Goal: Information Seeking & Learning: Learn about a topic

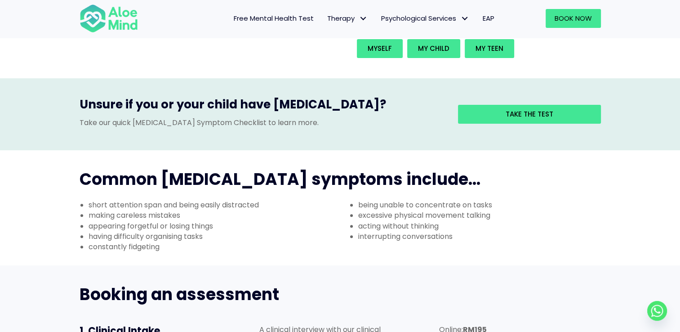
scroll to position [135, 0]
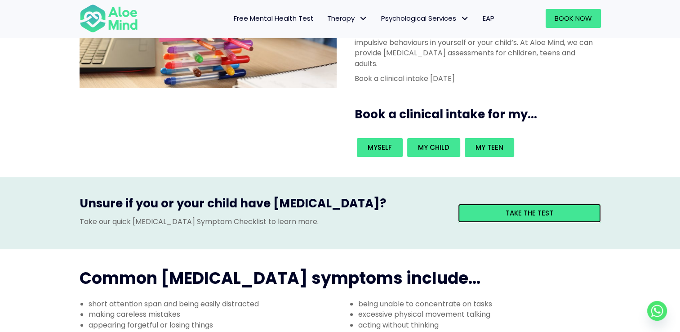
click at [564, 204] on div "Take the test" at bounding box center [529, 213] width 143 height 19
click at [511, 208] on span "Take the test" at bounding box center [529, 212] width 48 height 9
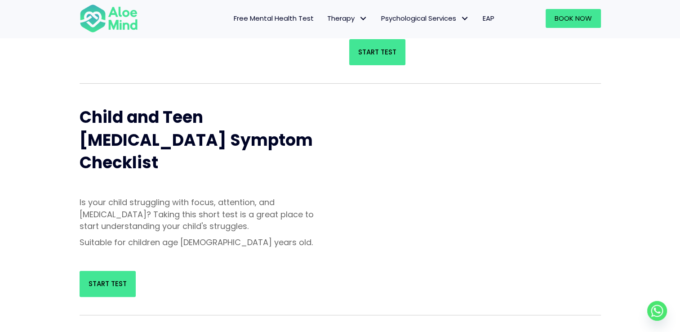
scroll to position [270, 0]
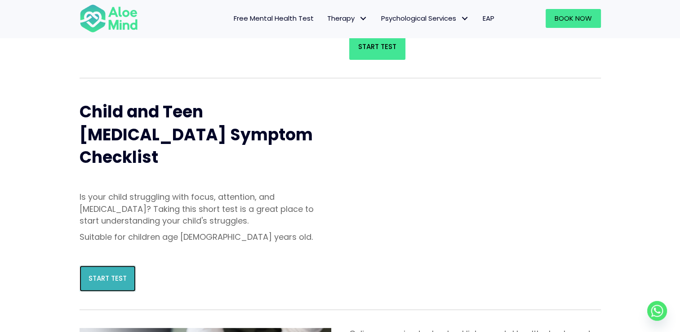
click at [105, 273] on span "Start Test" at bounding box center [108, 277] width 38 height 9
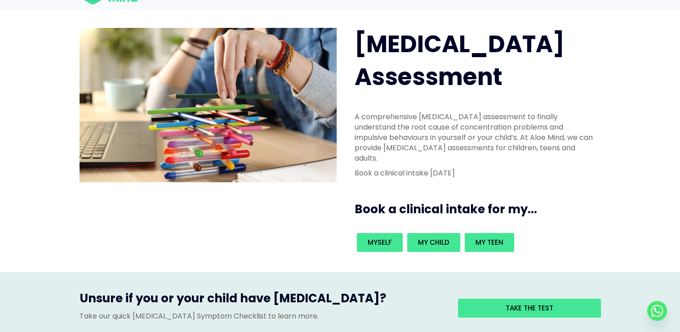
scroll to position [90, 0]
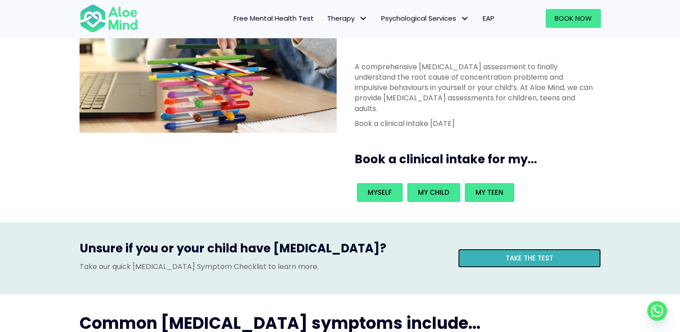
click at [523, 253] on span "Take the test" at bounding box center [529, 257] width 48 height 9
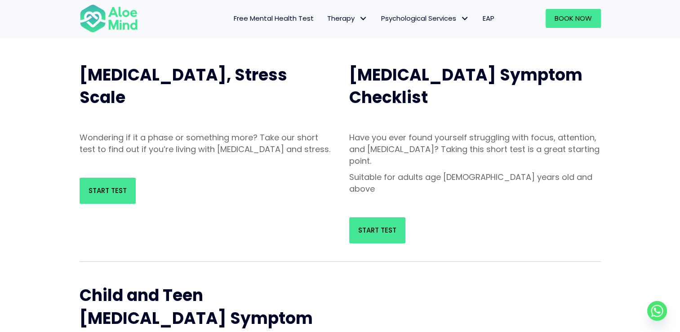
scroll to position [180, 0]
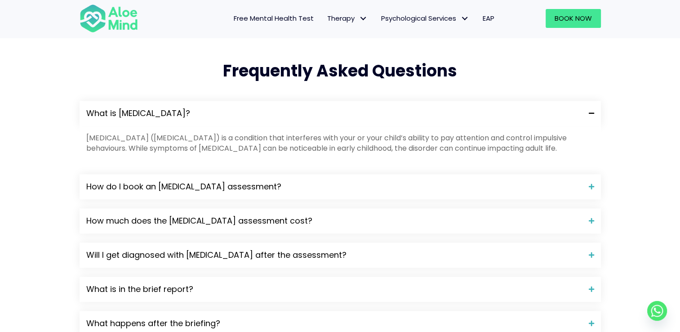
scroll to position [899, 0]
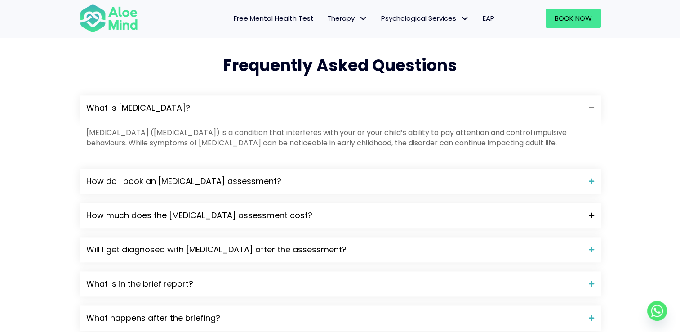
click at [293, 209] on span "How much does the [MEDICAL_DATA] assessment cost?" at bounding box center [334, 215] width 496 height 12
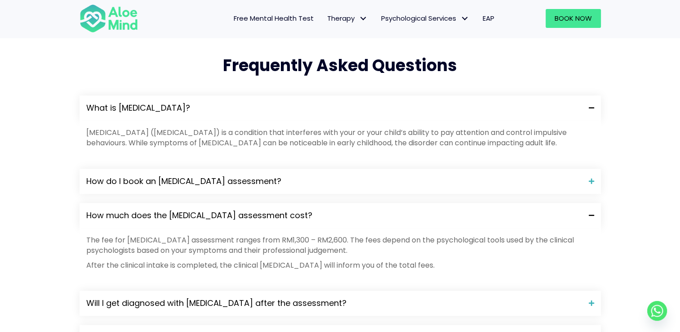
click at [293, 209] on span "How much does the [MEDICAL_DATA] assessment cost?" at bounding box center [334, 215] width 496 height 12
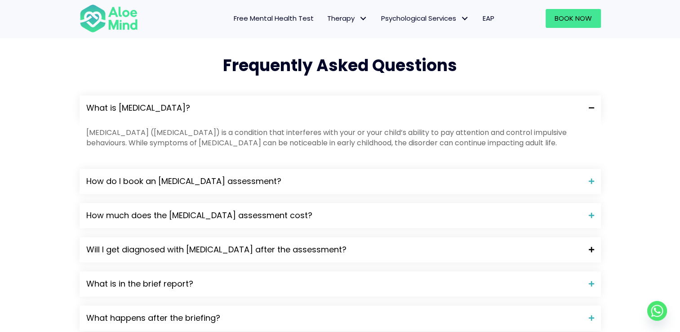
click at [278, 244] on span "Will I get diagnosed with [MEDICAL_DATA] after the assessment?" at bounding box center [334, 250] width 496 height 12
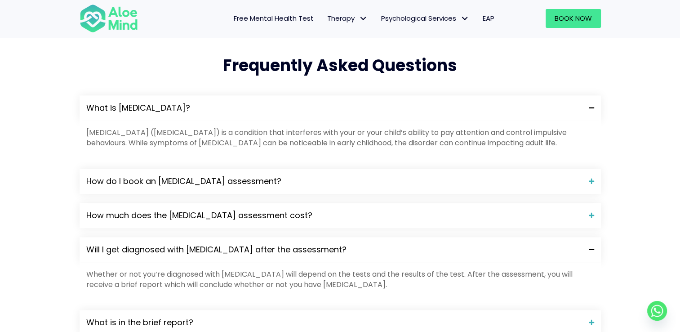
click at [278, 244] on span "Will I get diagnosed with [MEDICAL_DATA] after the assessment?" at bounding box center [334, 250] width 496 height 12
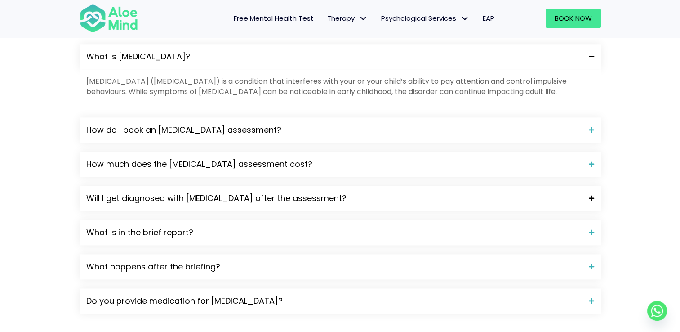
scroll to position [988, 0]
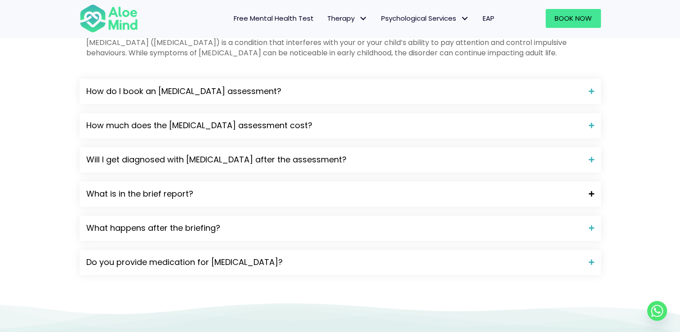
click at [284, 188] on span "What is in the brief report?" at bounding box center [334, 194] width 496 height 12
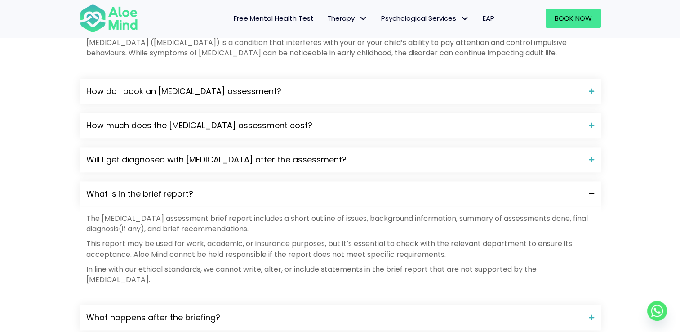
scroll to position [1033, 0]
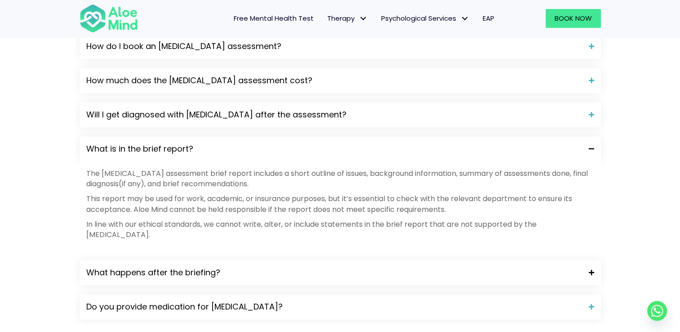
click at [265, 266] on span "What happens after the briefing?" at bounding box center [334, 272] width 496 height 12
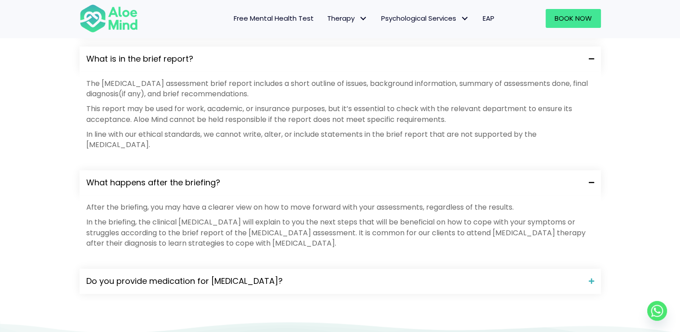
scroll to position [1168, 0]
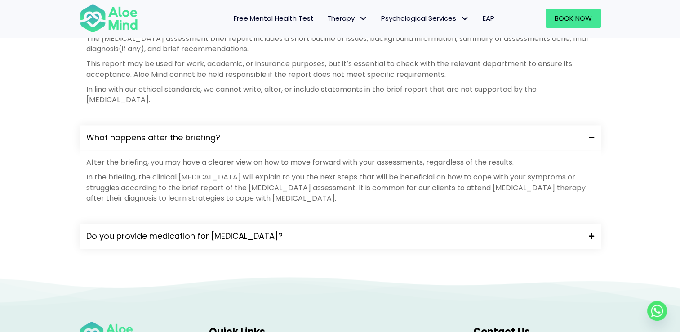
click at [293, 230] on span "Do you provide medication for [MEDICAL_DATA]?" at bounding box center [334, 236] width 496 height 12
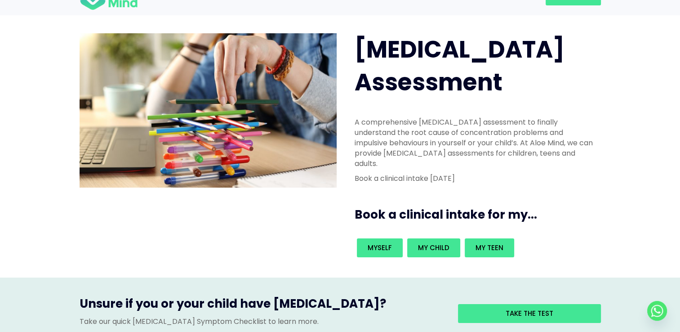
scroll to position [0, 0]
